Goal: Task Accomplishment & Management: Complete application form

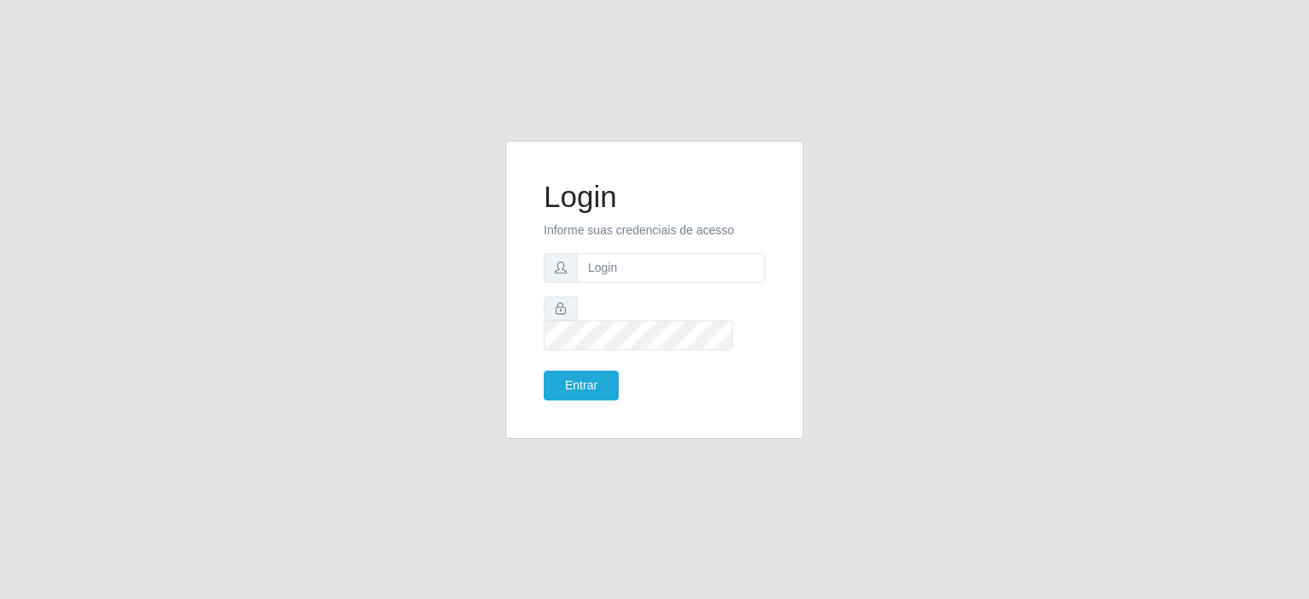
click at [593, 262] on form "Login Informe suas credenciais de acesso Entrar" at bounding box center [655, 290] width 222 height 222
click at [602, 276] on input "text" at bounding box center [671, 268] width 188 height 30
type input "[EMAIL_ADDRESS][DOMAIN_NAME]"
click at [598, 374] on button "Entrar" at bounding box center [581, 386] width 75 height 30
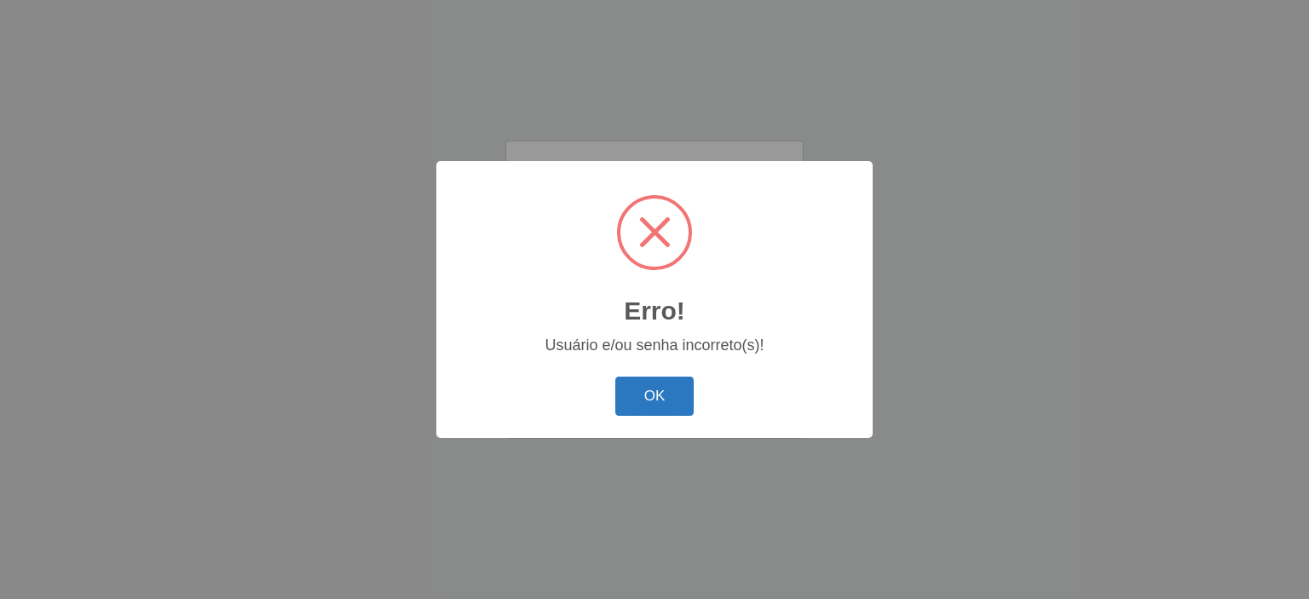
click at [623, 383] on button "OK" at bounding box center [654, 397] width 79 height 40
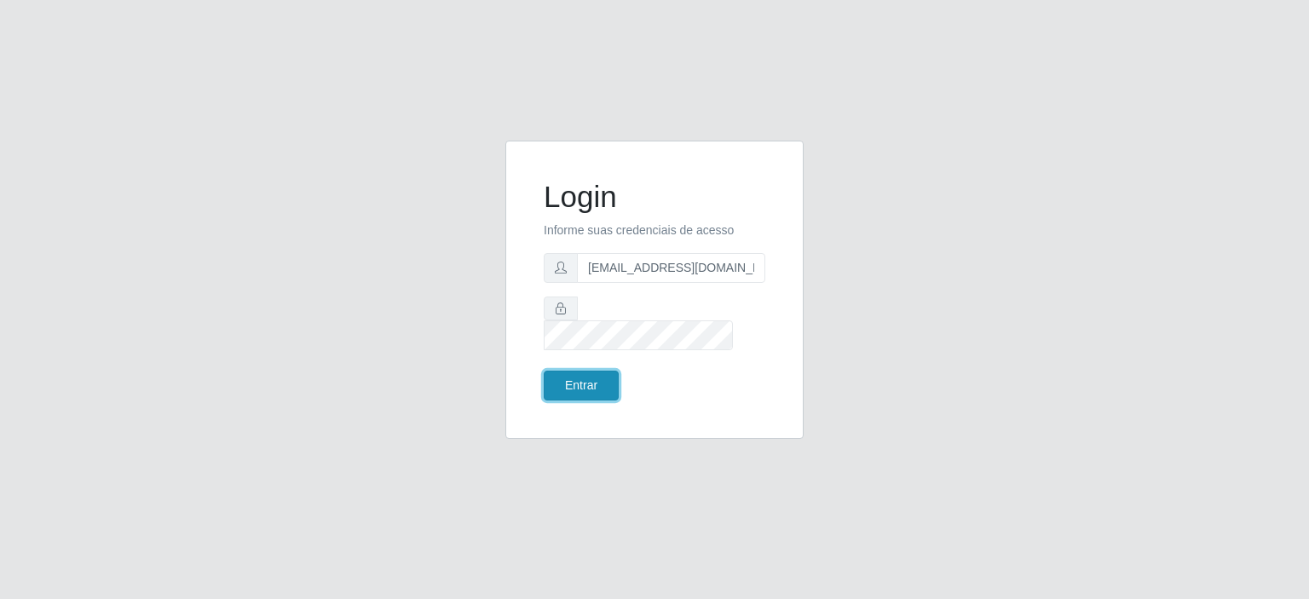
click at [571, 371] on button "Entrar" at bounding box center [581, 386] width 75 height 30
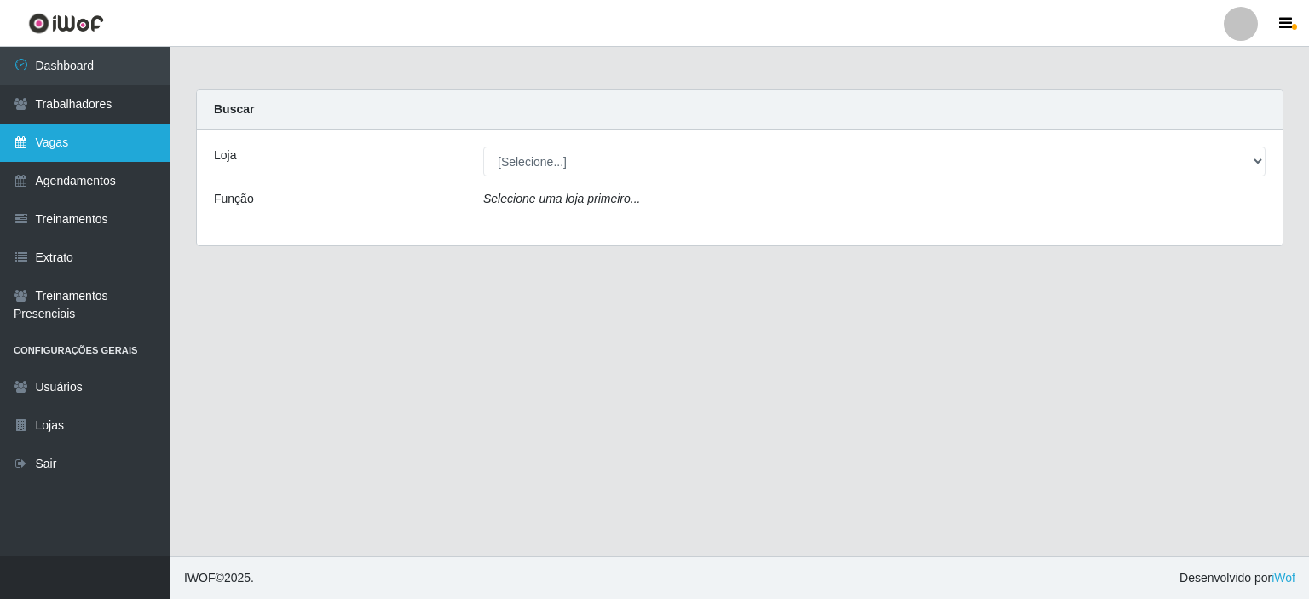
click at [95, 143] on link "Vagas" at bounding box center [85, 143] width 170 height 38
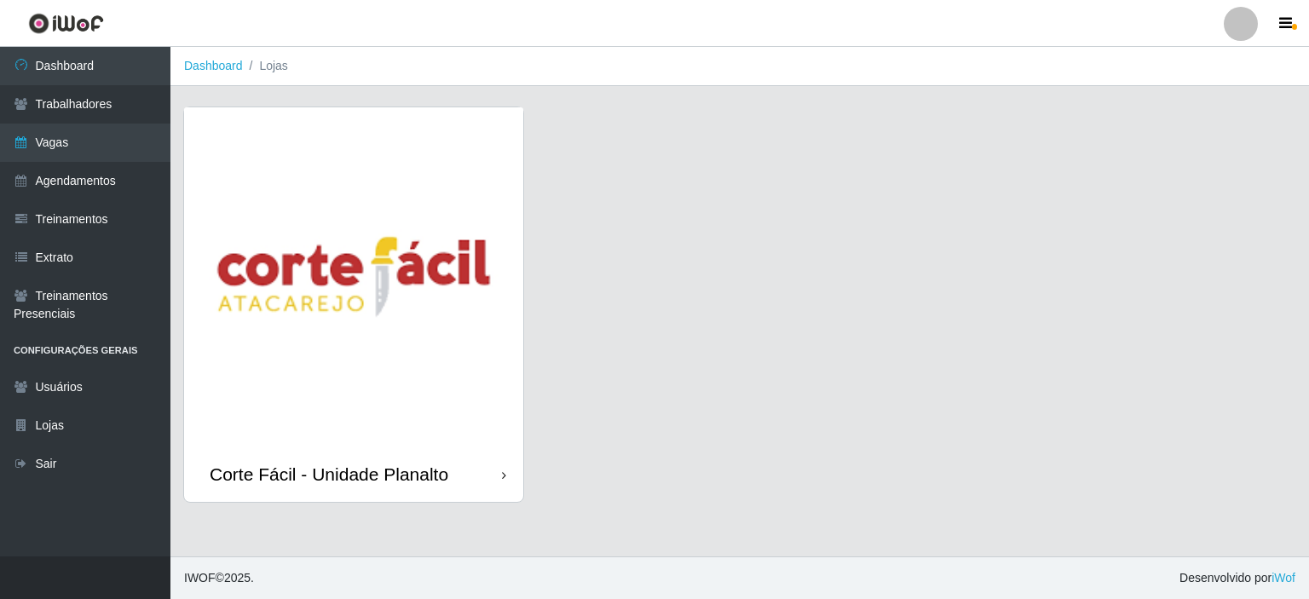
click at [284, 221] on img at bounding box center [353, 276] width 339 height 339
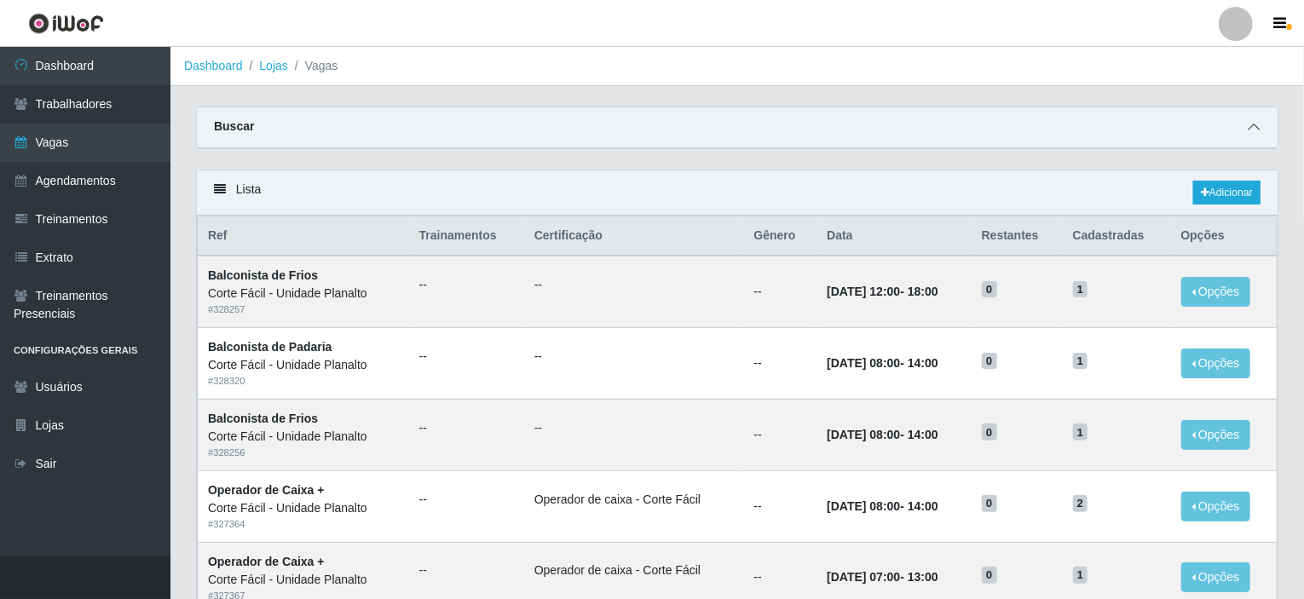
click at [1250, 132] on icon at bounding box center [1254, 127] width 12 height 12
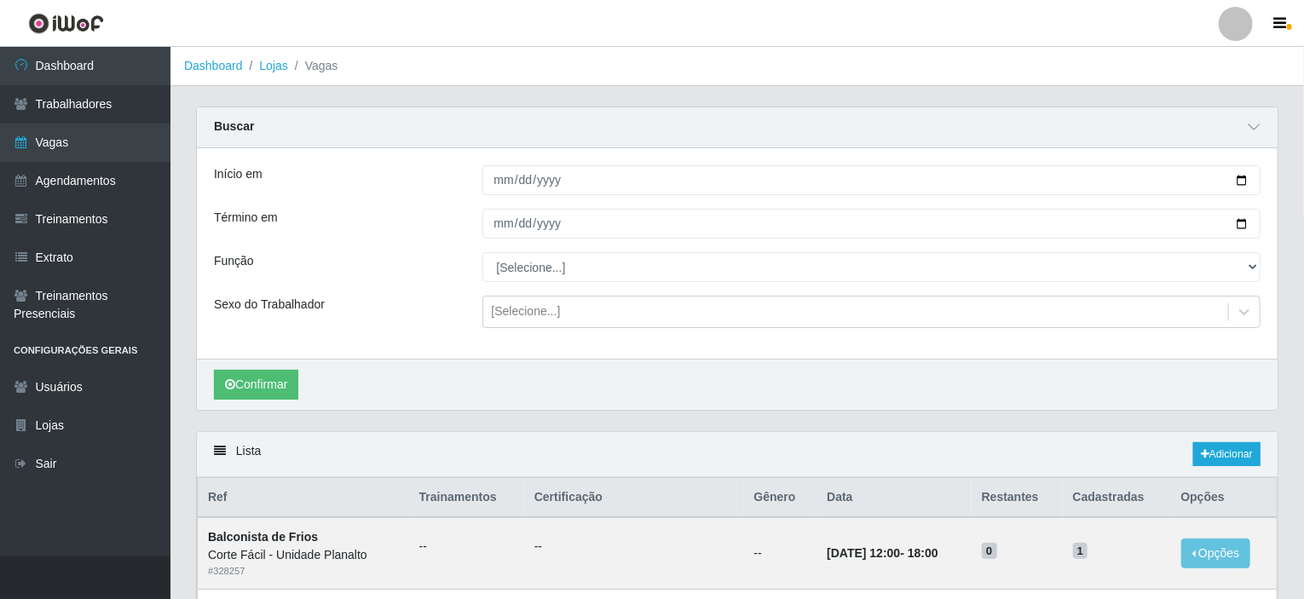
click at [706, 195] on div "Início em Término em Função [Selecione...] ASG ASG + ASG ++ Auxiliar de Estacio…" at bounding box center [737, 253] width 1081 height 210
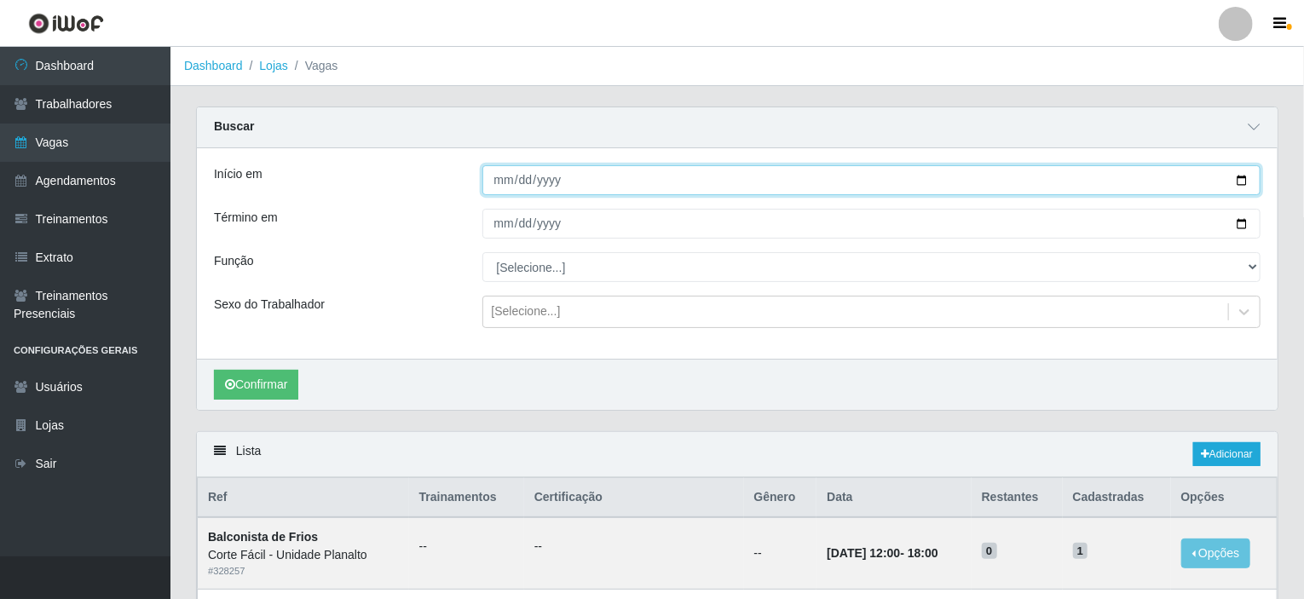
click at [716, 183] on input "Início em" at bounding box center [871, 180] width 779 height 30
click at [1248, 175] on input "Início em" at bounding box center [871, 180] width 779 height 30
type input "[DATE]"
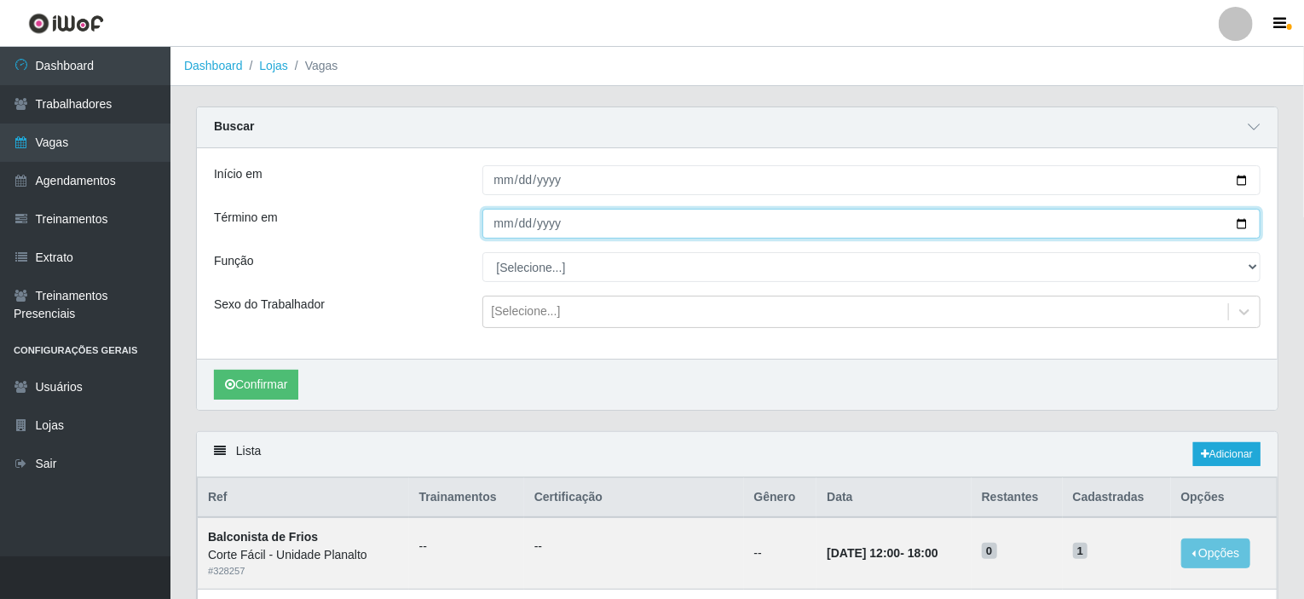
click at [1244, 227] on input "Término em" at bounding box center [871, 224] width 779 height 30
type input "[DATE]"
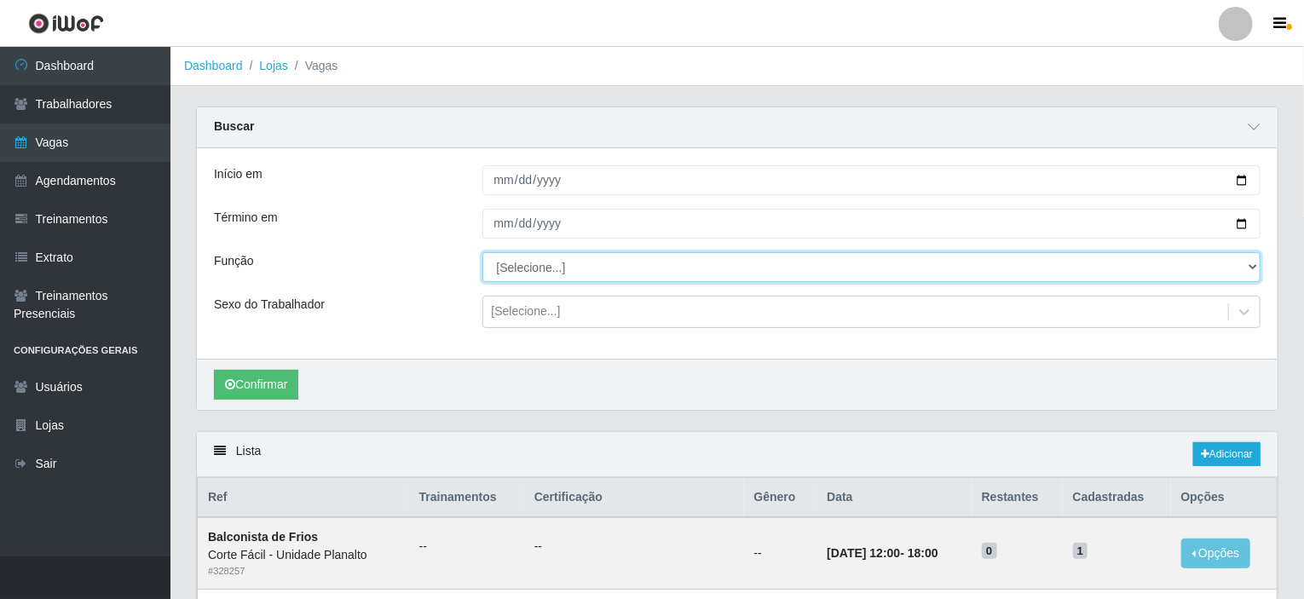
click at [1254, 265] on select "[Selecione...] ASG ASG + ASG ++ Auxiliar de Estacionamento Auxiliar de Estacion…" at bounding box center [871, 267] width 779 height 30
select select "107"
click at [482, 252] on select "[Selecione...] ASG ASG + ASG ++ Auxiliar de Estacionamento Auxiliar de Estacion…" at bounding box center [871, 267] width 779 height 30
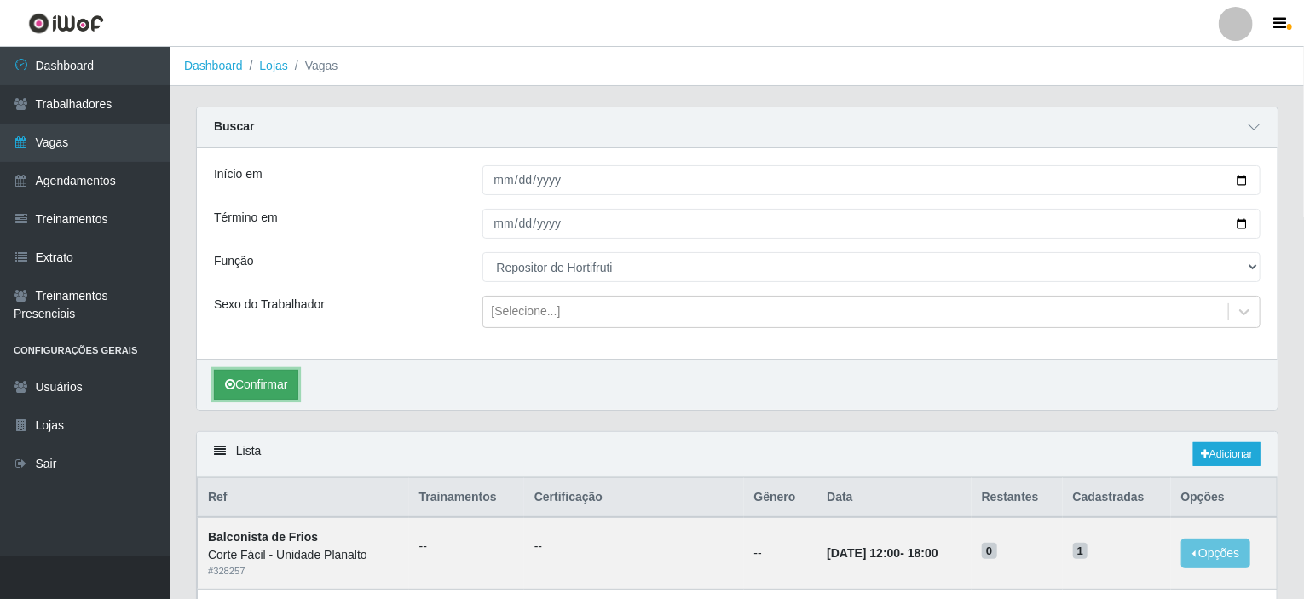
click at [279, 389] on button "Confirmar" at bounding box center [256, 385] width 84 height 30
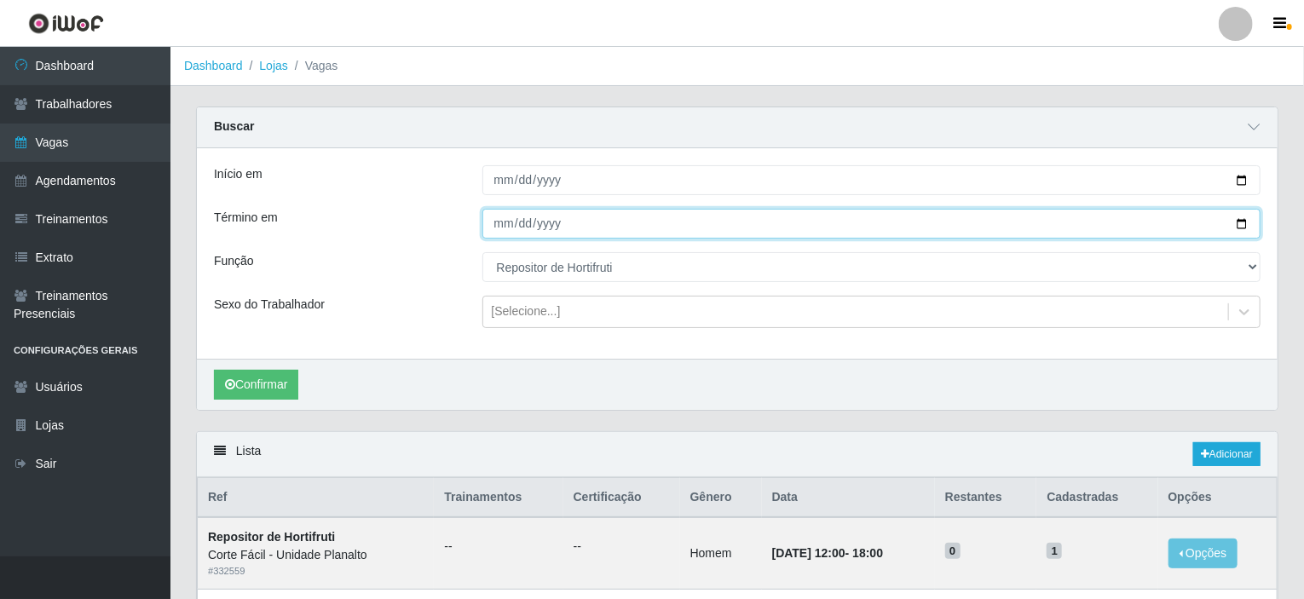
click at [1237, 221] on input "[DATE]" at bounding box center [871, 224] width 779 height 30
click at [1234, 224] on input "[DATE]" at bounding box center [871, 224] width 779 height 30
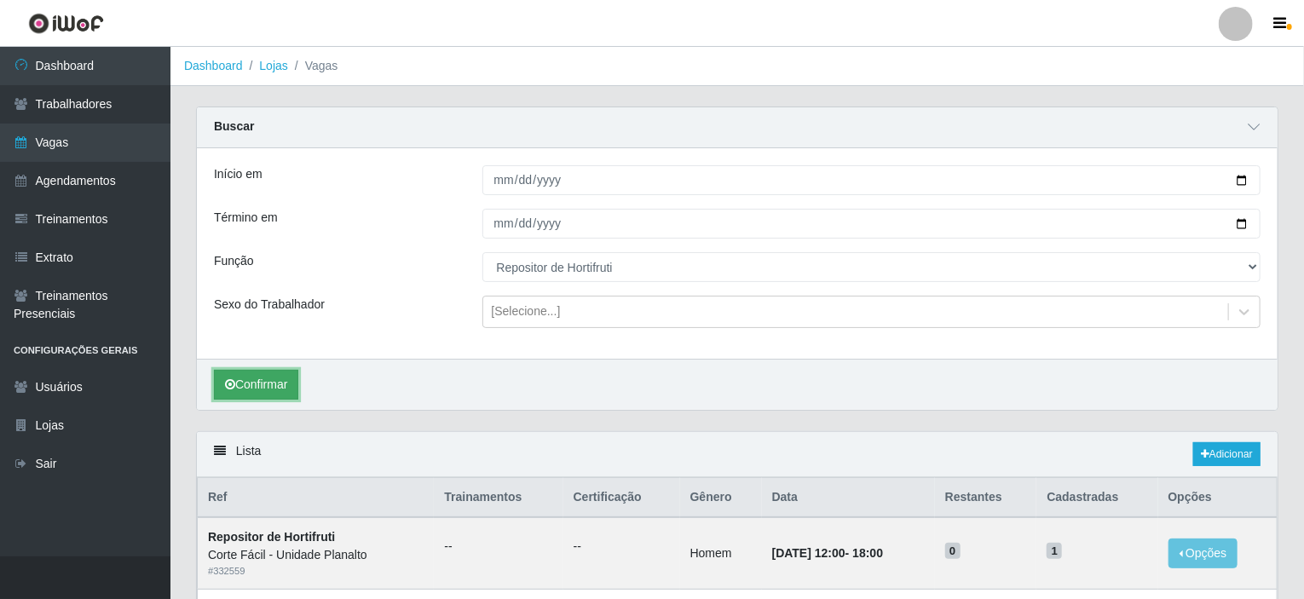
click at [290, 381] on button "Confirmar" at bounding box center [256, 385] width 84 height 30
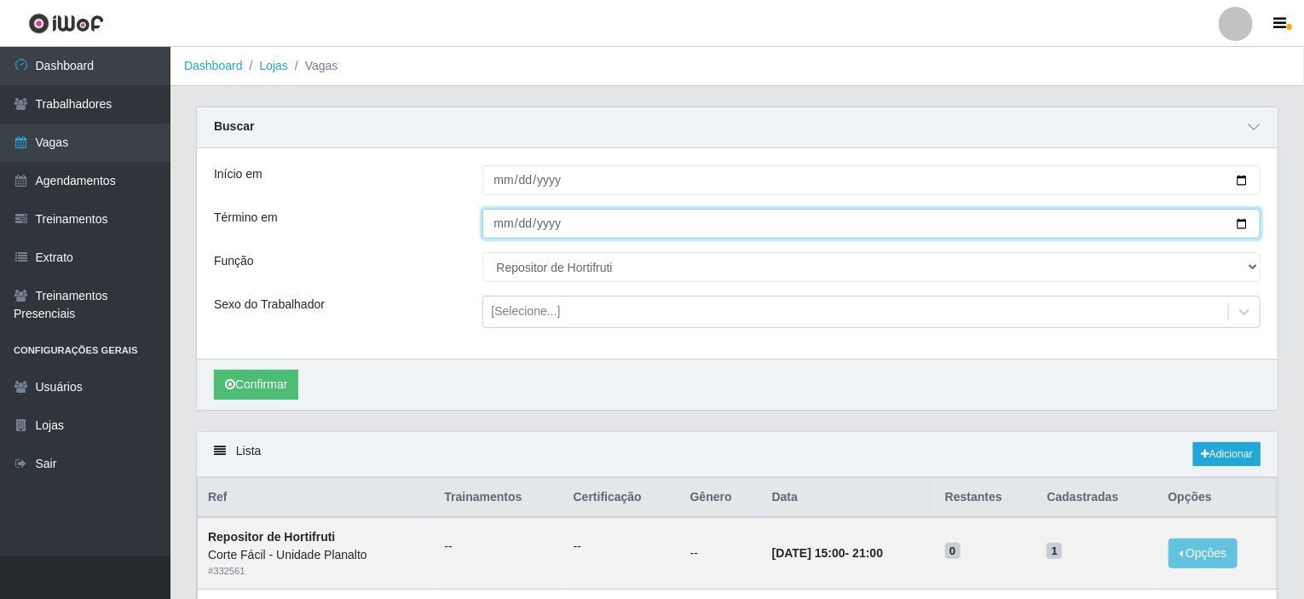
click at [1237, 217] on input "[DATE]" at bounding box center [871, 224] width 779 height 30
type input "[DATE]"
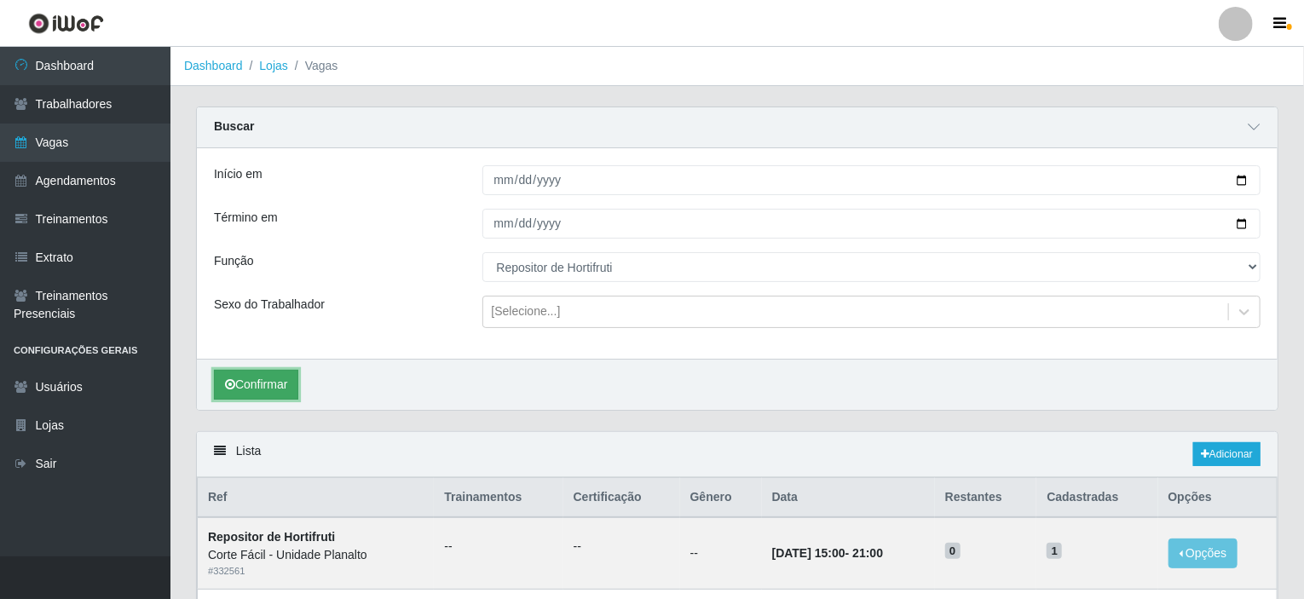
click at [272, 374] on button "Confirmar" at bounding box center [256, 385] width 84 height 30
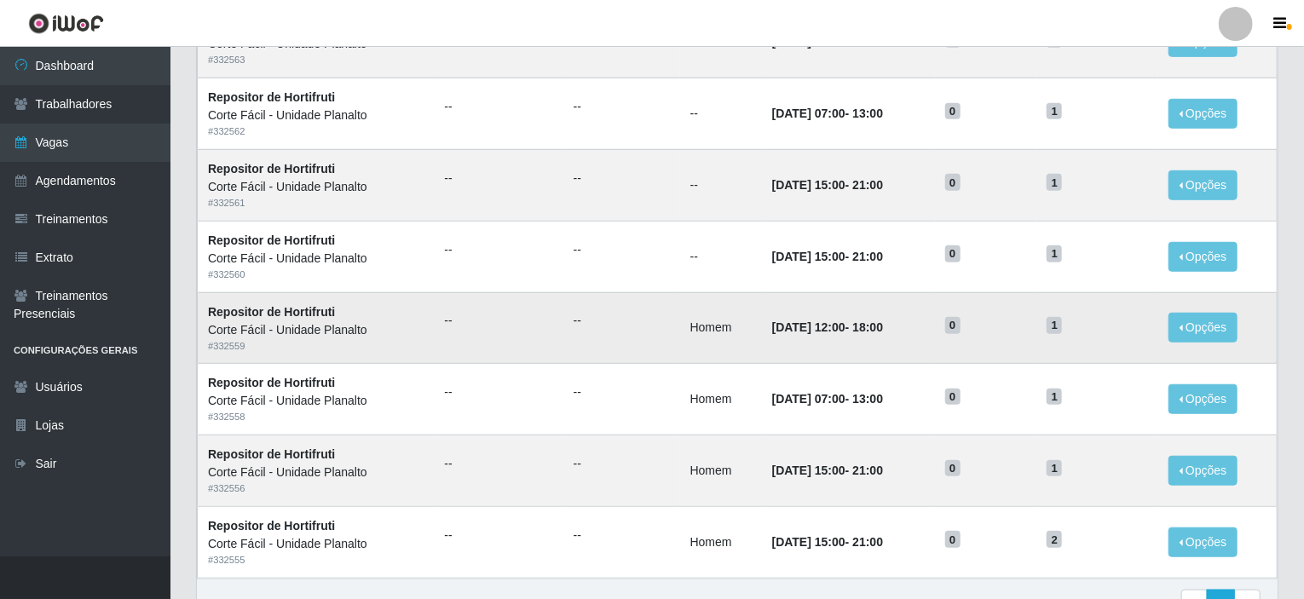
scroll to position [170, 0]
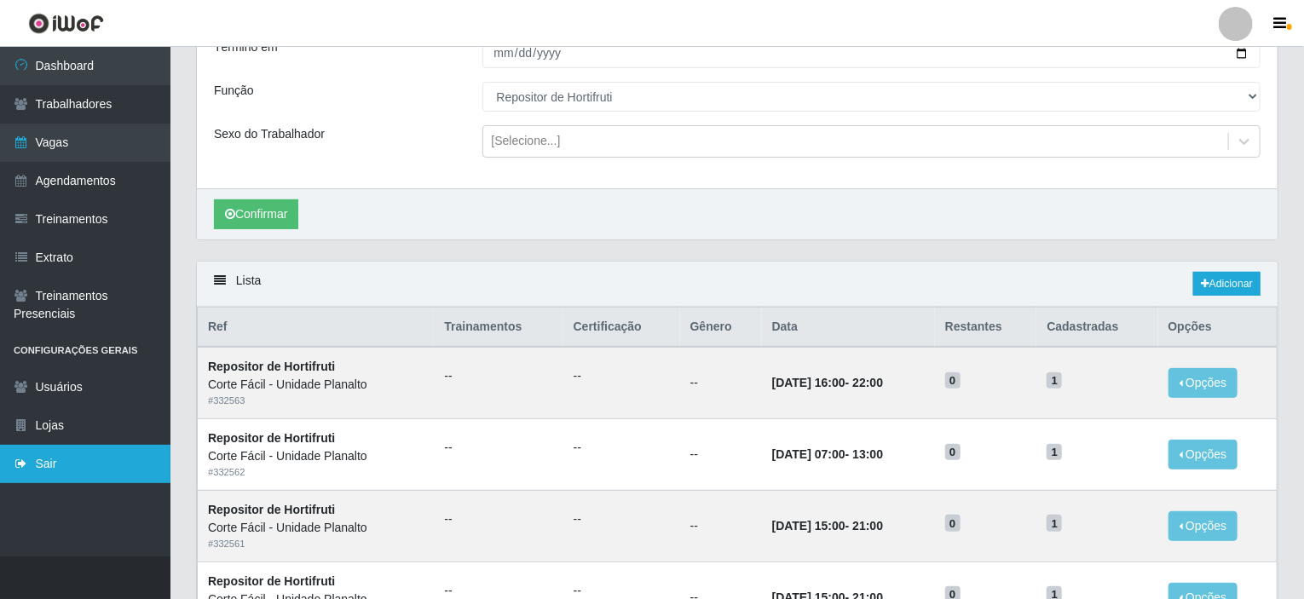
click at [58, 456] on link "Sair" at bounding box center [85, 464] width 170 height 38
